Goal: Navigation & Orientation: Go to known website

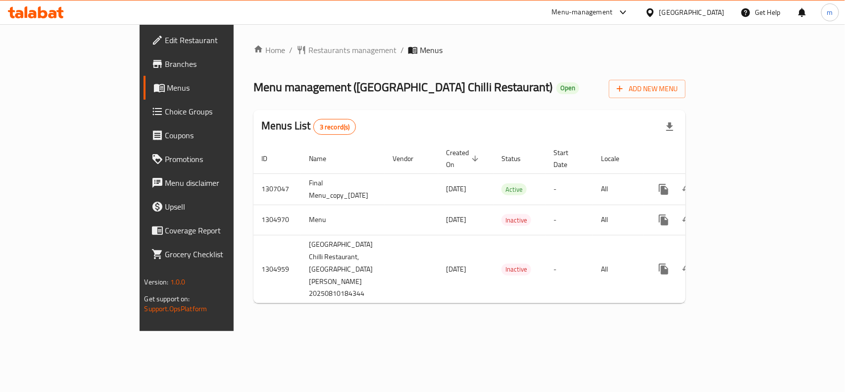
click at [710, 7] on div "[GEOGRAPHIC_DATA]" at bounding box center [692, 12] width 65 height 11
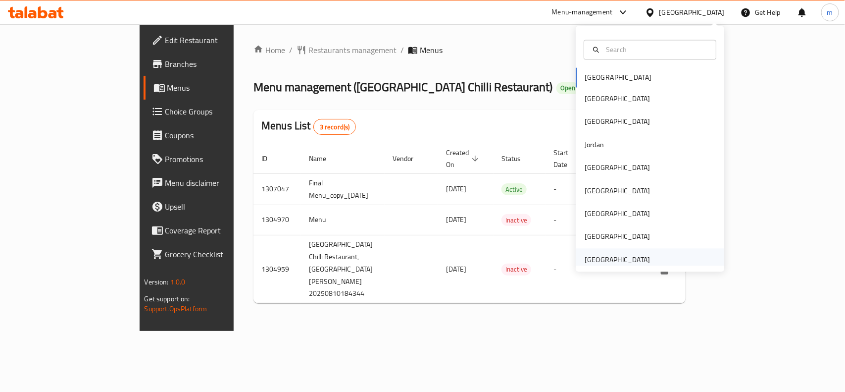
click at [608, 261] on div "[GEOGRAPHIC_DATA]" at bounding box center [617, 259] width 65 height 11
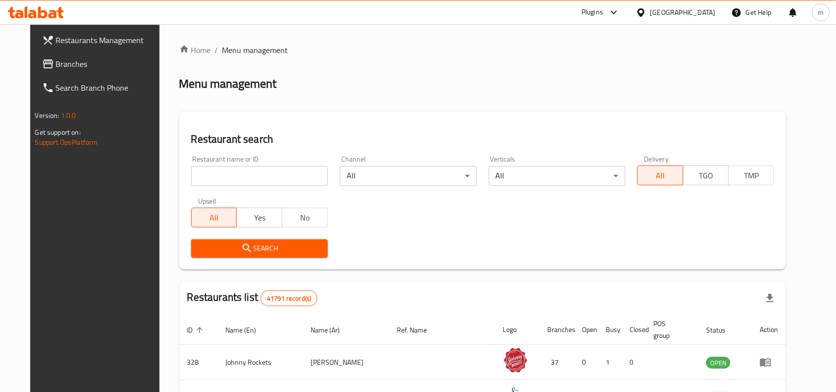
click at [28, 13] on icon at bounding box center [36, 12] width 56 height 12
